Goal: Find specific page/section: Find specific page/section

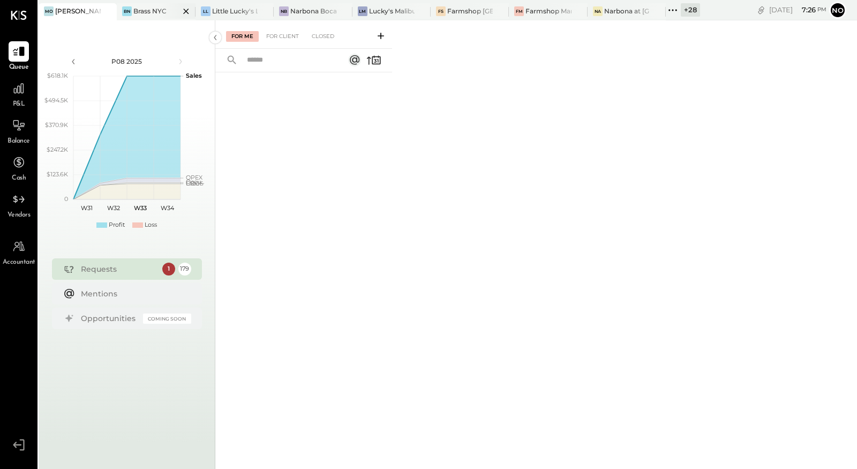
click at [148, 9] on div "Brass NYC" at bounding box center [149, 10] width 33 height 9
